Goal: Find specific page/section: Find specific page/section

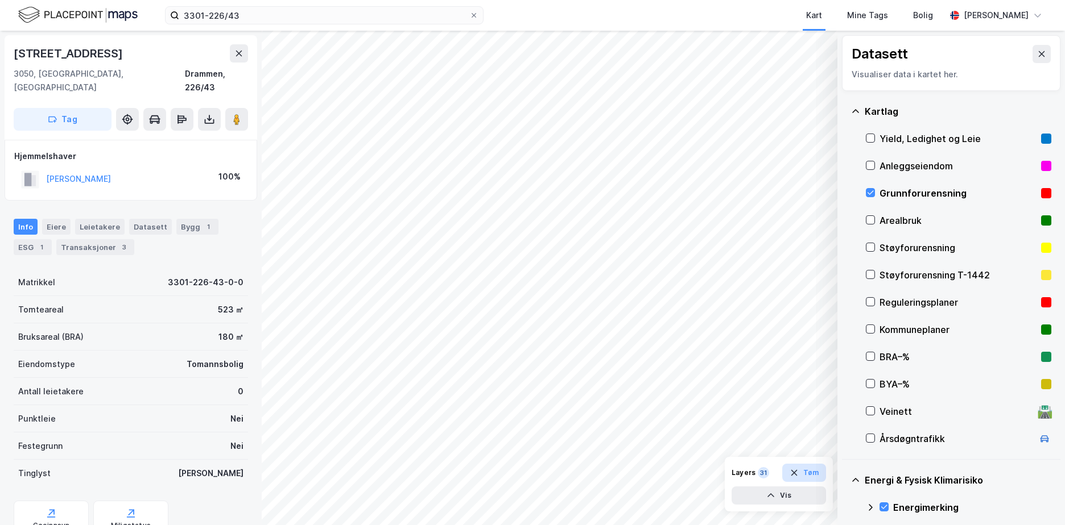
click at [804, 473] on button "Tøm" at bounding box center [804, 473] width 44 height 18
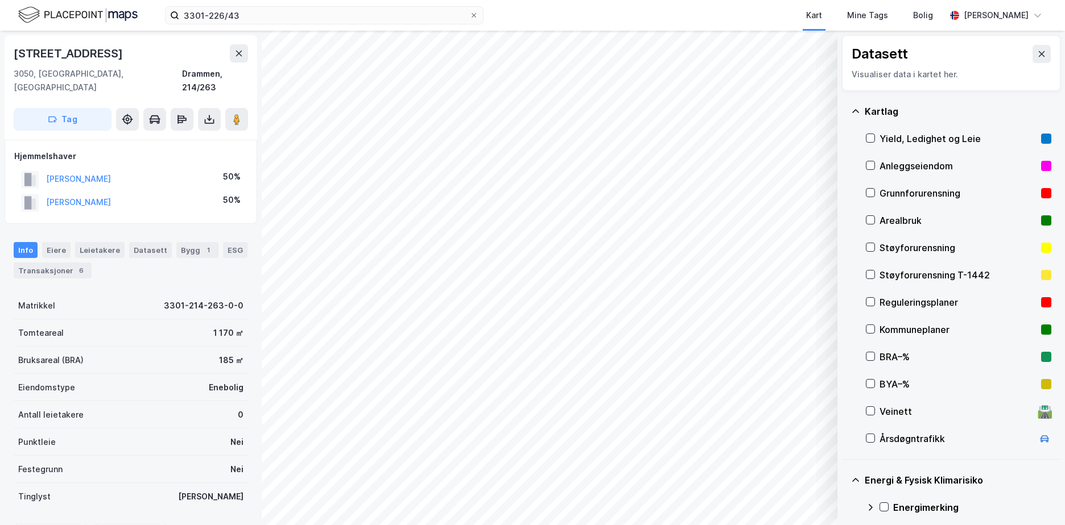
scroll to position [147, 0]
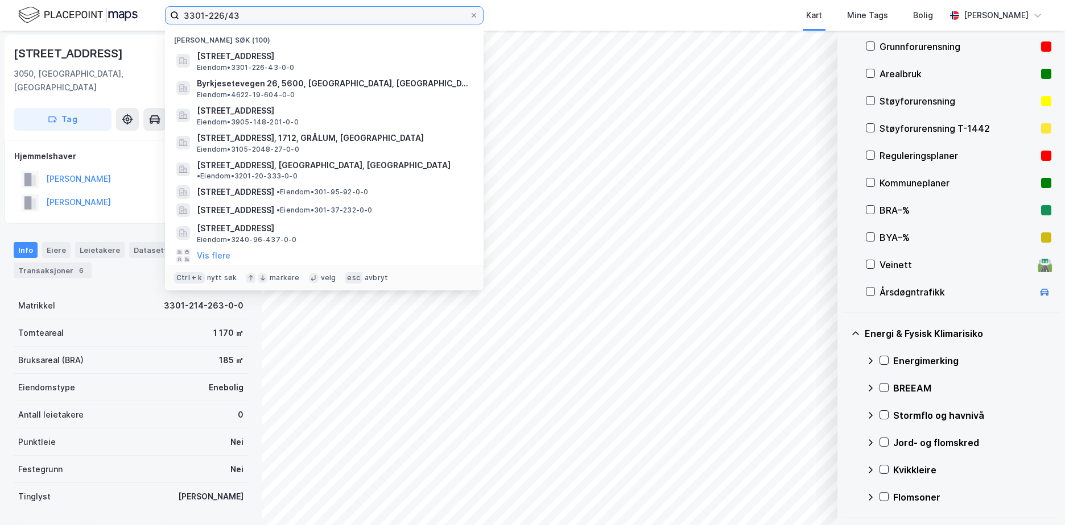
drag, startPoint x: 263, startPoint y: 9, endPoint x: 160, endPoint y: 16, distance: 103.2
click at [164, 16] on div "3301-226/43 Nylige søk (100) [STREET_ADDRESS], DRAMMEN Eiendom • 3301-226-43-0-…" at bounding box center [532, 15] width 1065 height 31
paste input "01-218/78"
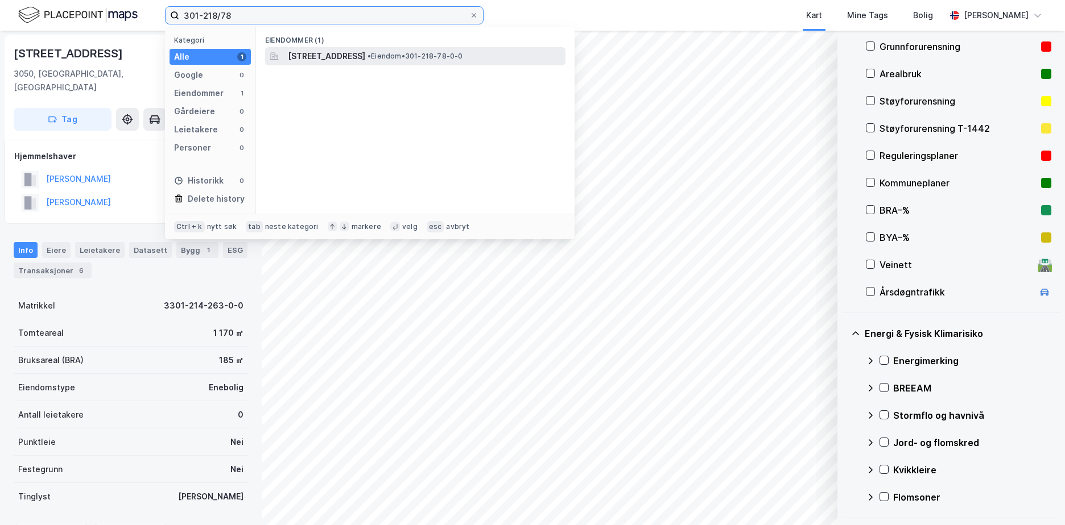
type input "301-218/78"
click at [347, 60] on span "[STREET_ADDRESS]" at bounding box center [326, 56] width 77 height 14
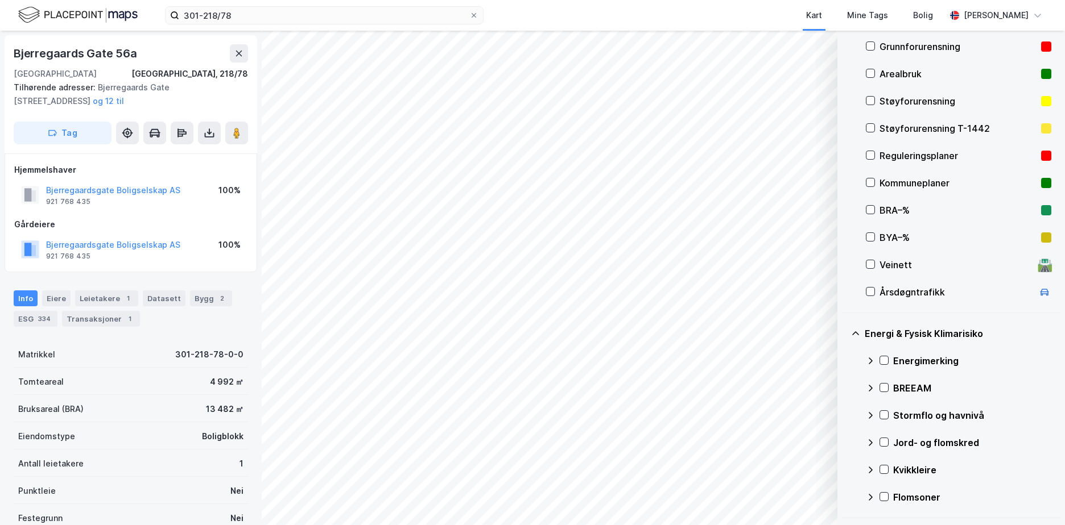
scroll to position [33, 0]
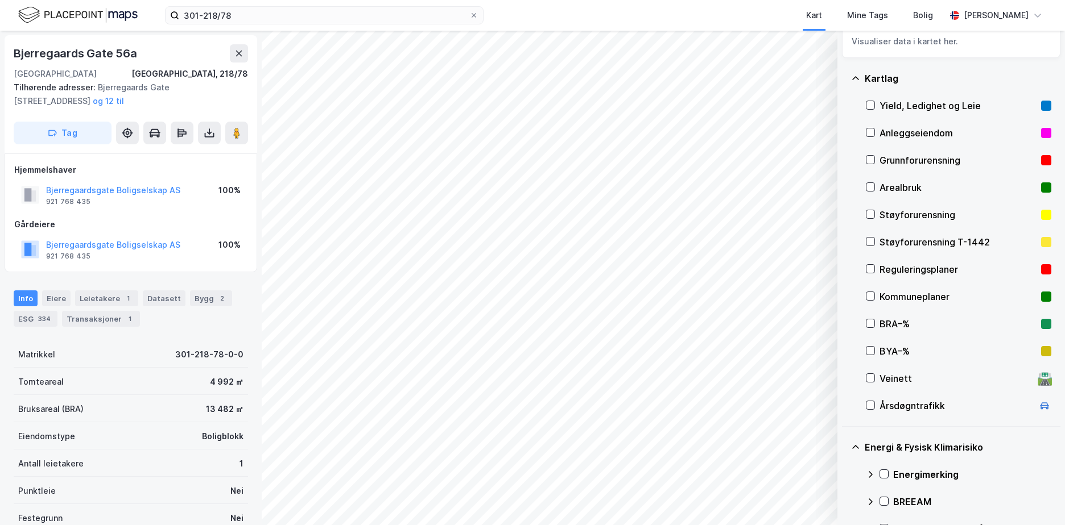
click at [919, 163] on div "Grunnforurensning" at bounding box center [957, 161] width 157 height 14
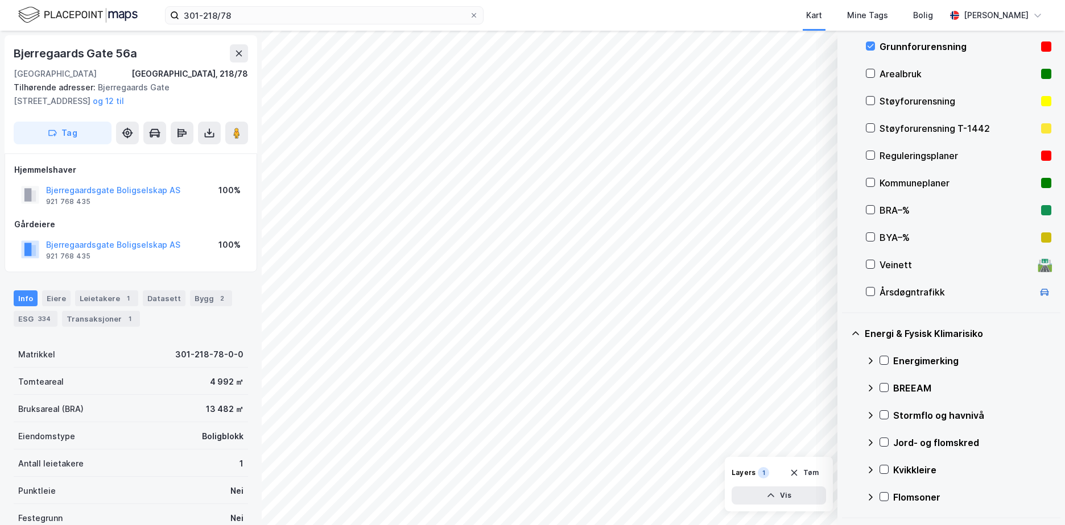
scroll to position [204, 0]
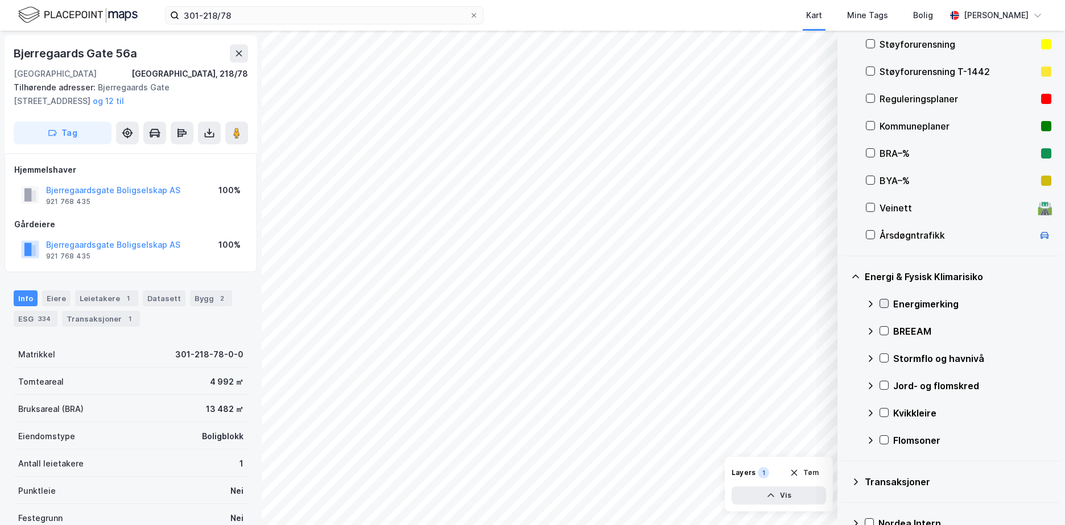
click at [885, 304] on icon at bounding box center [884, 304] width 6 height 4
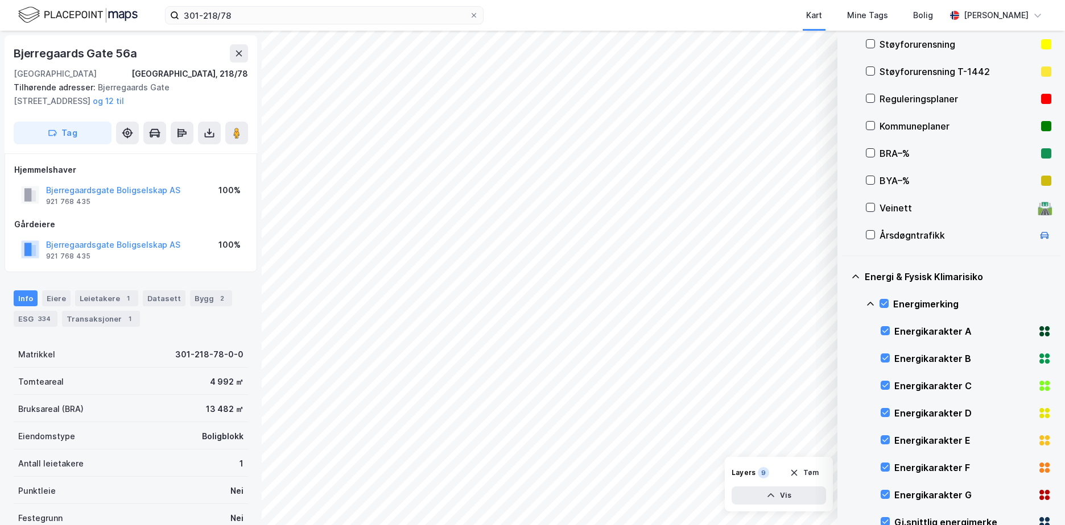
click at [869, 300] on icon at bounding box center [870, 304] width 9 height 9
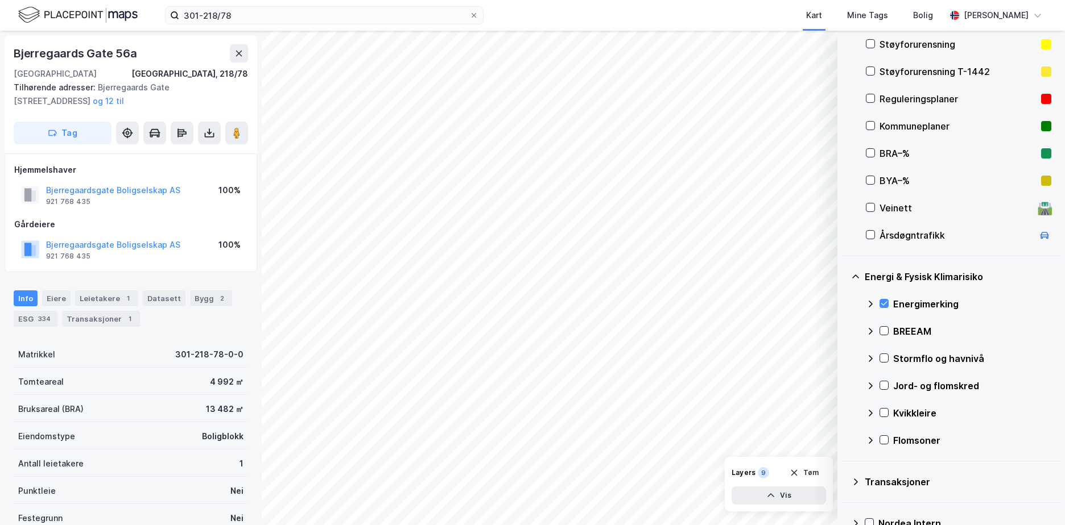
scroll to position [269, 0]
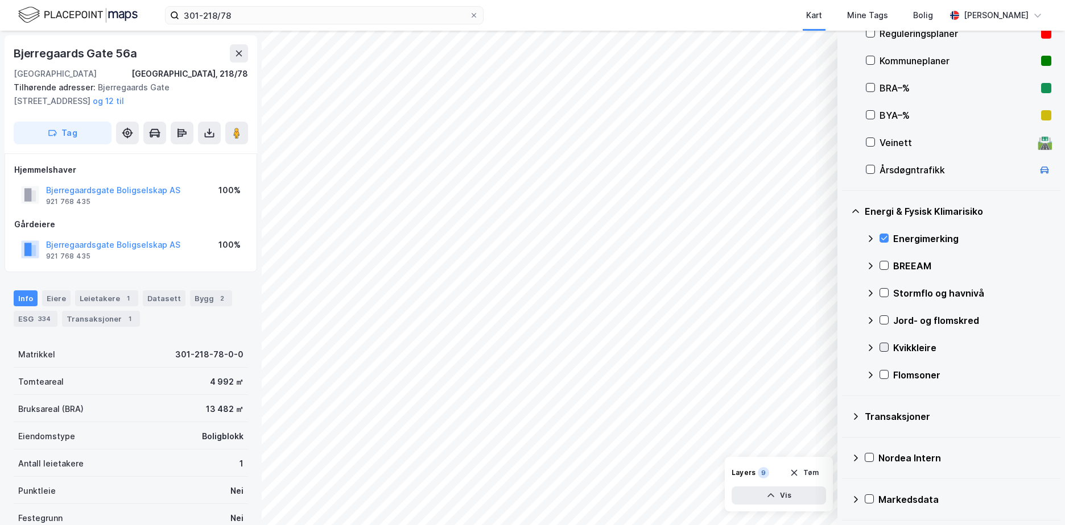
click at [881, 346] on icon at bounding box center [884, 347] width 8 height 8
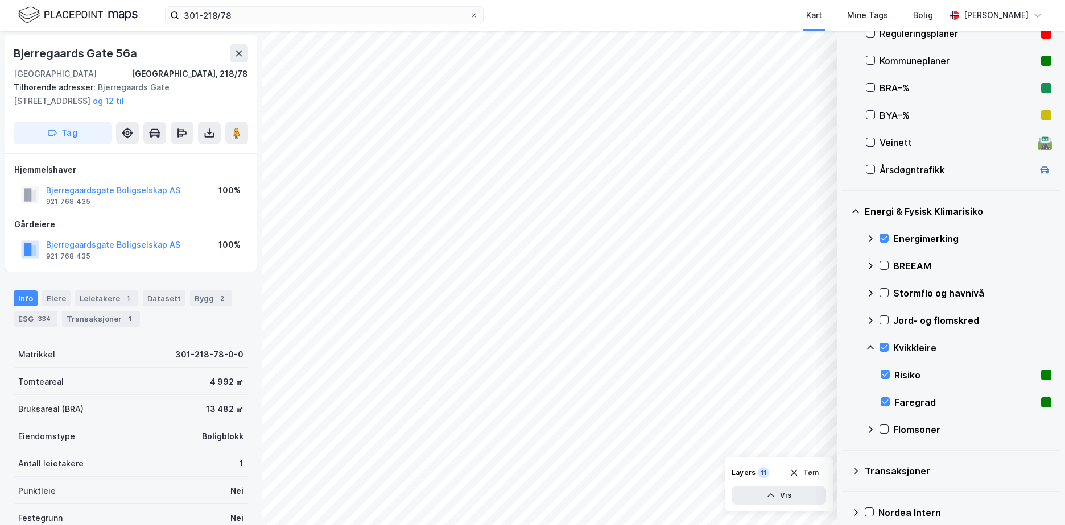
click at [868, 345] on icon at bounding box center [870, 347] width 9 height 9
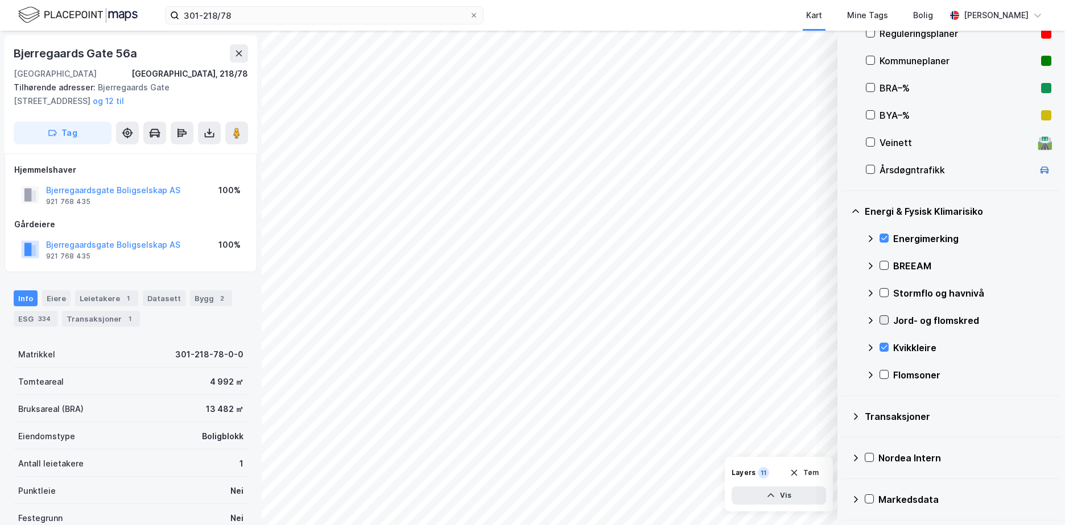
click at [884, 319] on icon at bounding box center [884, 320] width 8 height 8
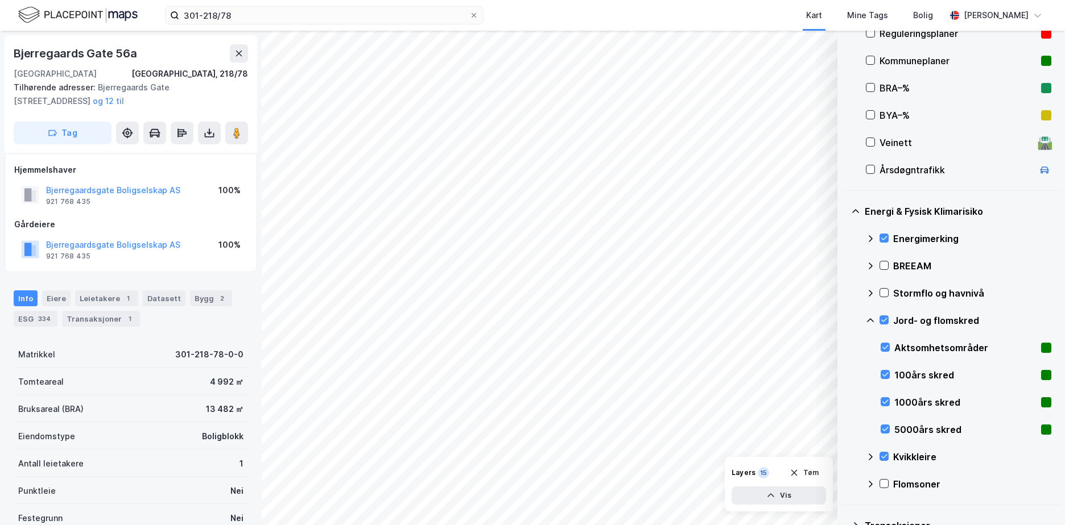
click at [870, 318] on icon at bounding box center [870, 320] width 9 height 9
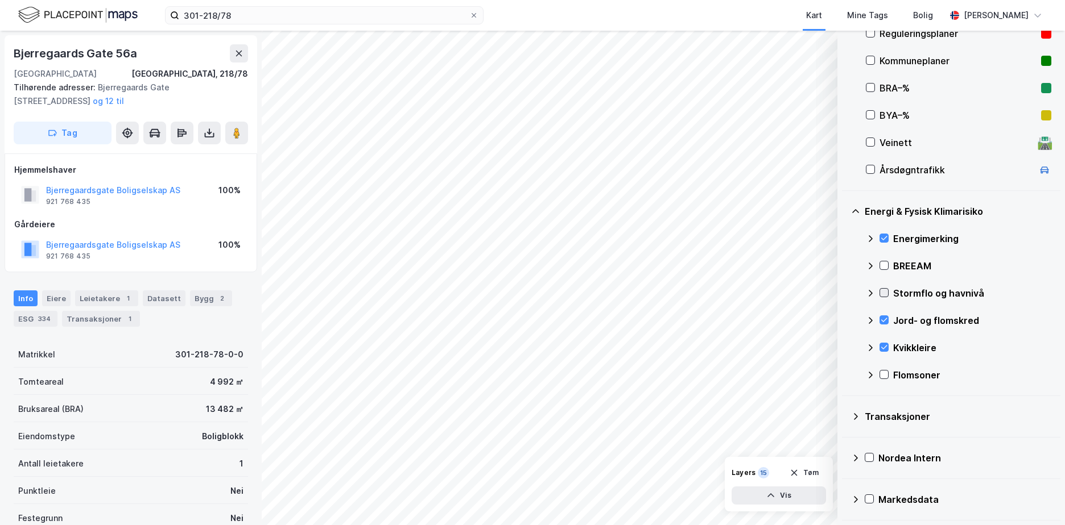
click at [886, 289] on icon at bounding box center [884, 293] width 8 height 8
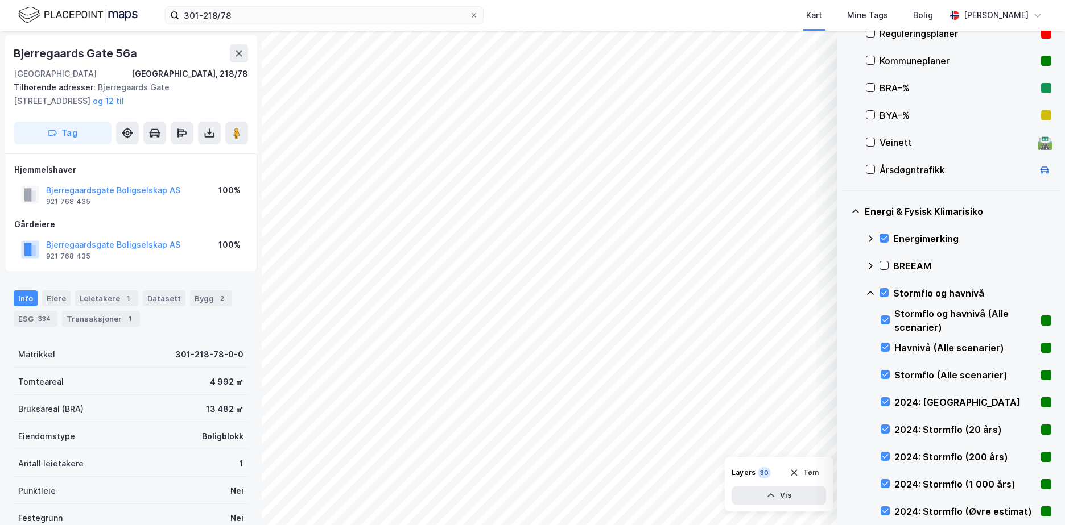
click at [871, 291] on icon at bounding box center [870, 293] width 9 height 9
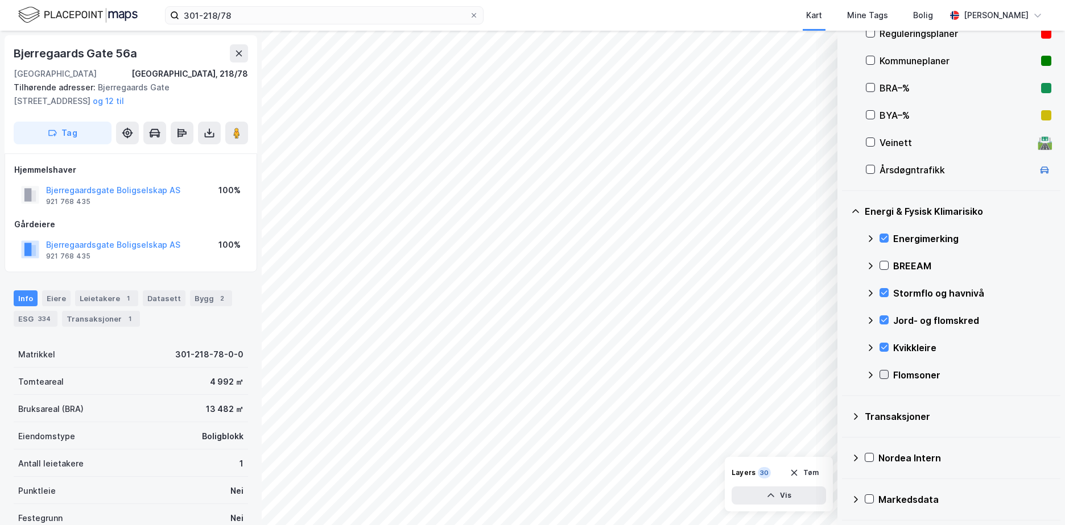
click at [883, 371] on icon at bounding box center [884, 375] width 8 height 8
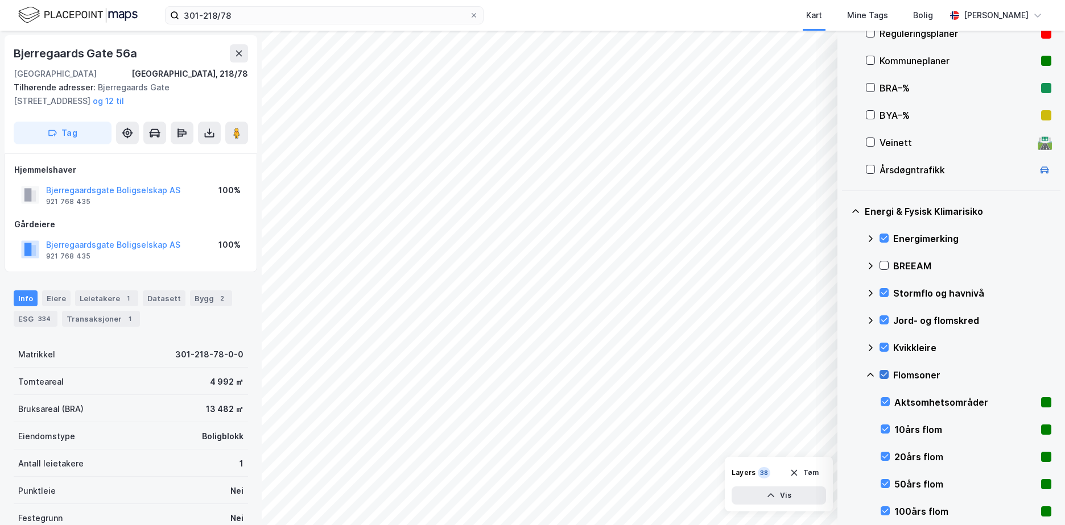
click at [872, 374] on icon at bounding box center [870, 375] width 9 height 9
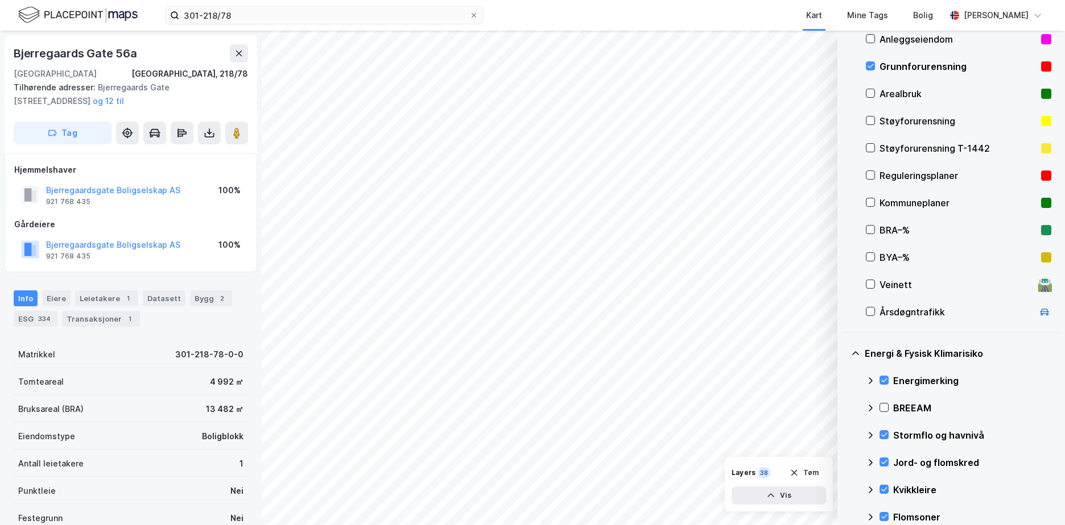
scroll to position [134, 0]
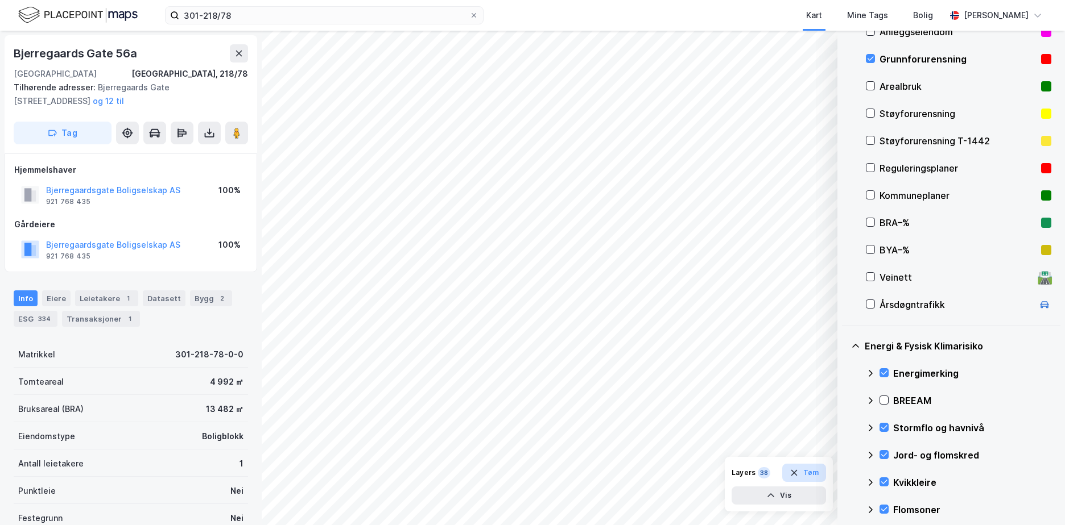
click at [798, 473] on icon "button" at bounding box center [793, 473] width 9 height 9
